Goal: Navigation & Orientation: Find specific page/section

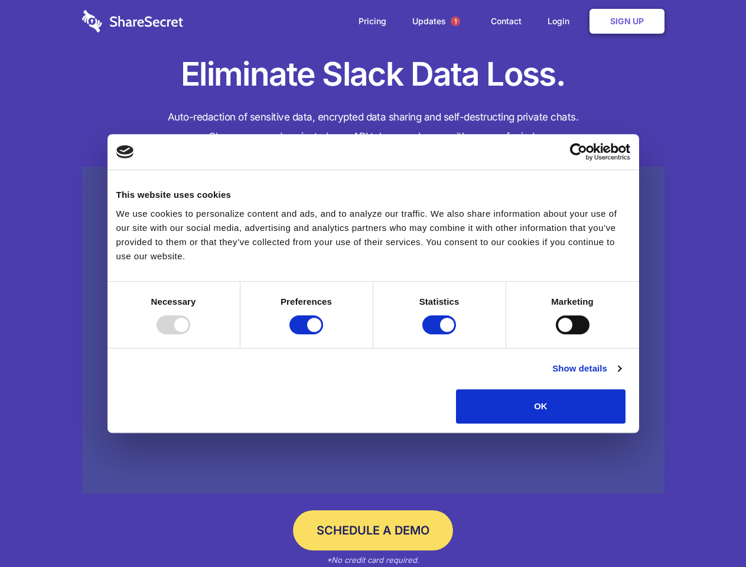
click at [190, 334] on div at bounding box center [174, 325] width 34 height 19
click at [323, 334] on input "Preferences" at bounding box center [307, 325] width 34 height 19
checkbox input "false"
click at [441, 334] on input "Statistics" at bounding box center [439, 325] width 34 height 19
checkbox input "false"
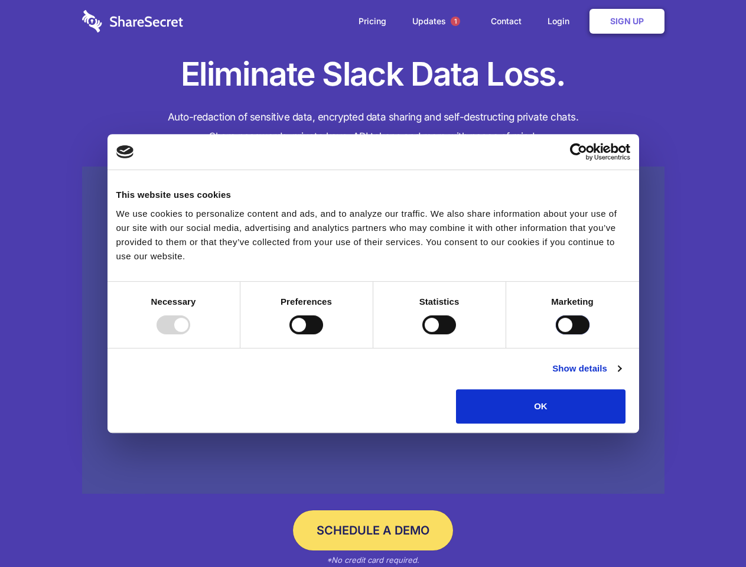
click at [556, 334] on input "Marketing" at bounding box center [573, 325] width 34 height 19
checkbox input "true"
click at [621, 376] on link "Show details" at bounding box center [586, 369] width 69 height 14
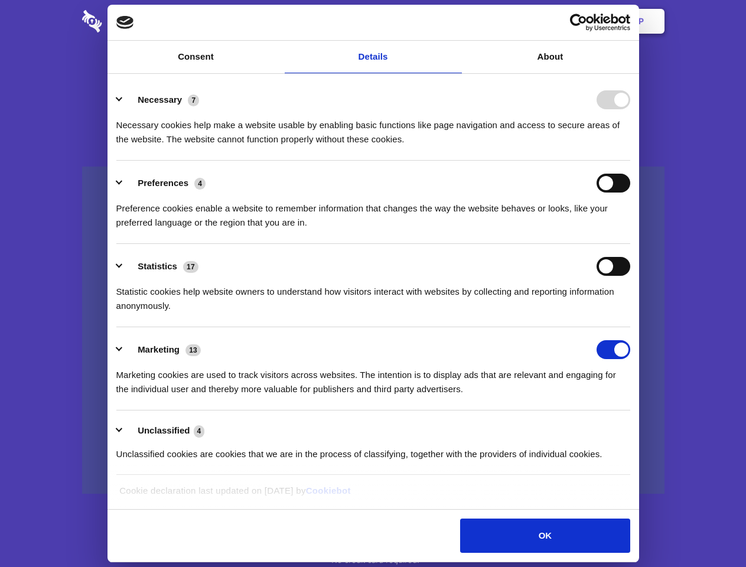
click at [630, 161] on li "Necessary 7 Necessary cookies help make a website usable by enabling basic func…" at bounding box center [373, 118] width 514 height 83
click at [455, 21] on span "1" at bounding box center [455, 21] width 9 height 9
